Goal: Check status

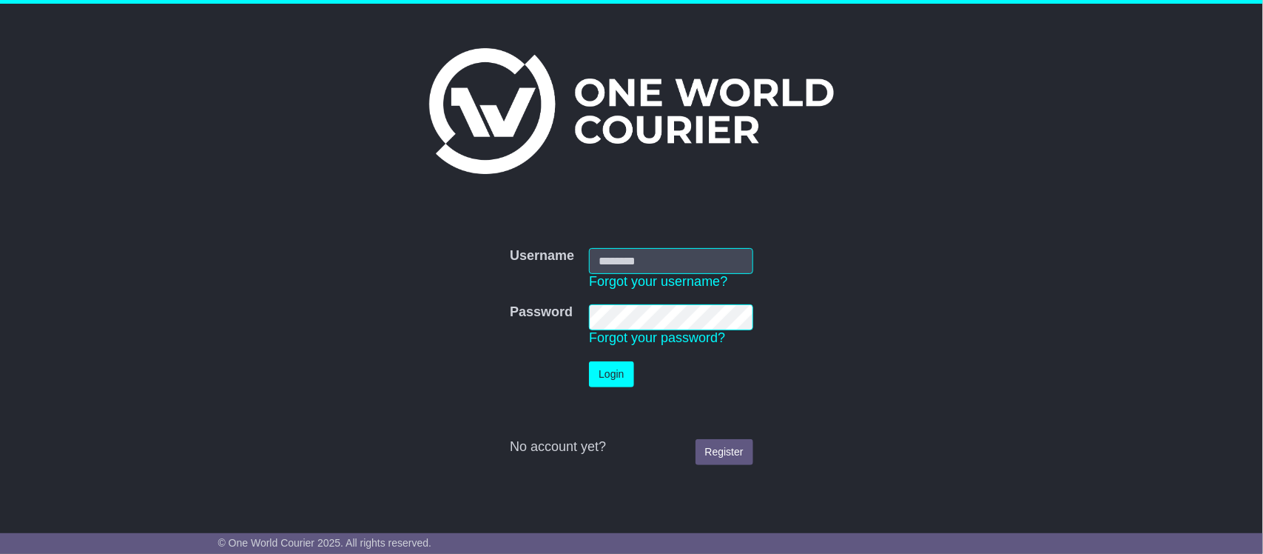
type input "**********"
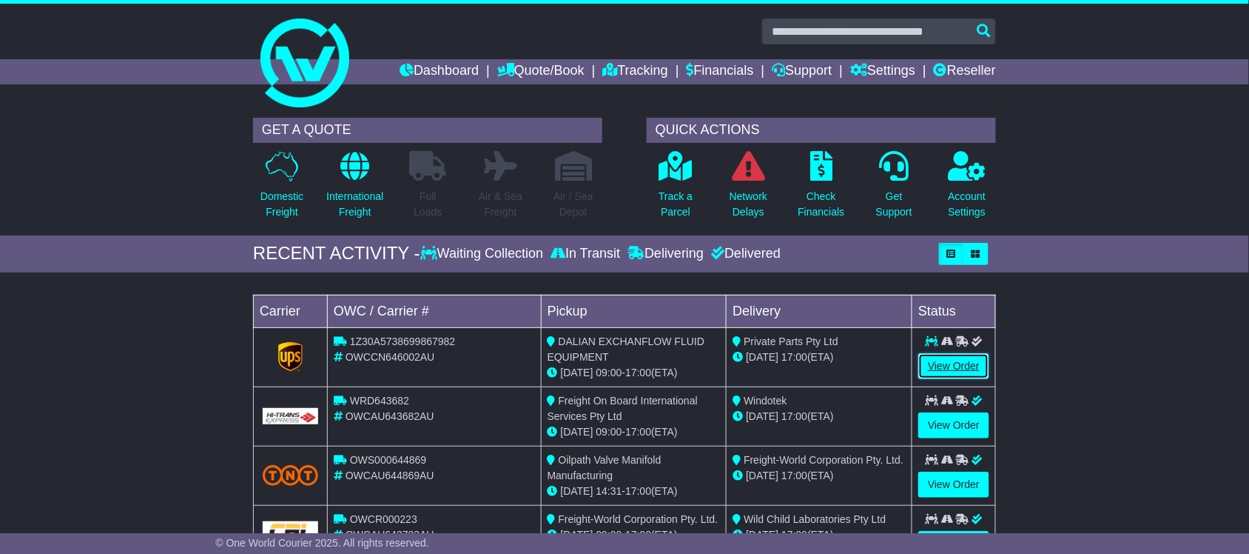
click at [962, 370] on link "View Order" at bounding box center [953, 366] width 71 height 26
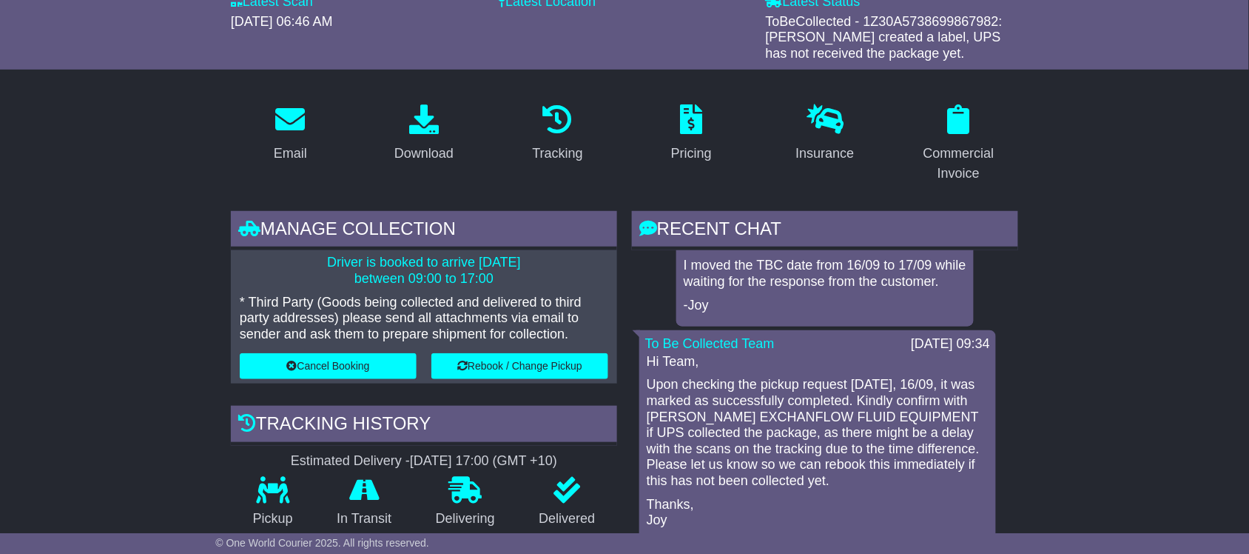
scroll to position [278, 0]
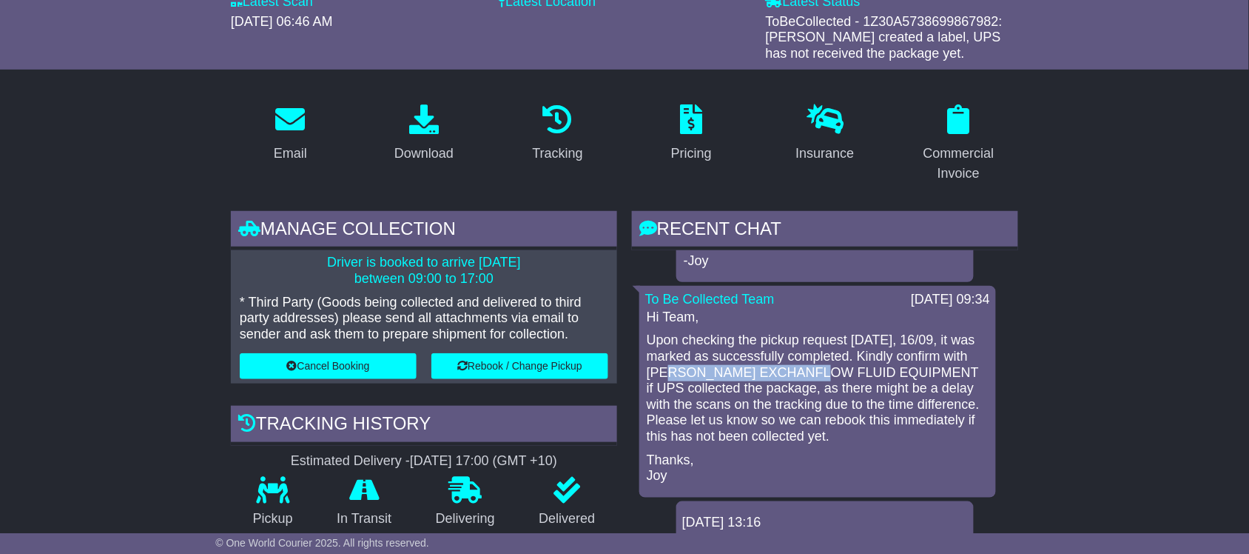
drag, startPoint x: 679, startPoint y: 381, endPoint x: 834, endPoint y: 385, distance: 155.5
click at [834, 385] on p "Upon checking the pickup request yesterday, 16/09, it was marked as successfull…" at bounding box center [818, 388] width 342 height 112
click at [767, 420] on p "Upon checking the pickup request yesterday, 16/09, it was marked as successfull…" at bounding box center [818, 388] width 342 height 112
